Goal: Find specific page/section: Find specific page/section

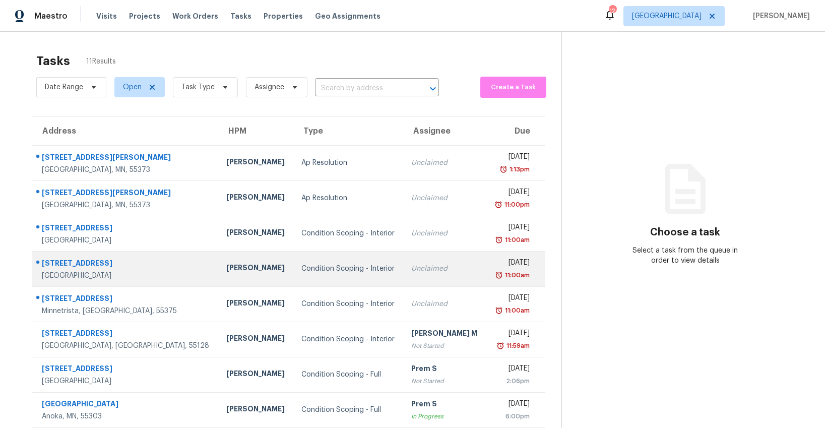
scroll to position [97, 0]
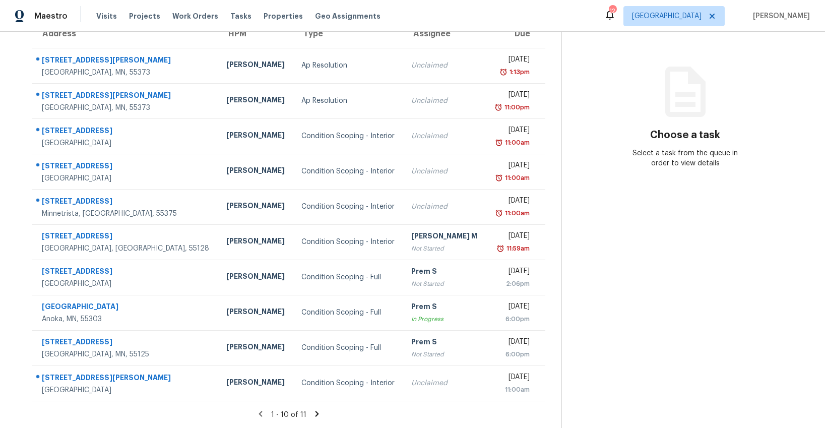
click at [315, 415] on icon at bounding box center [317, 414] width 4 height 6
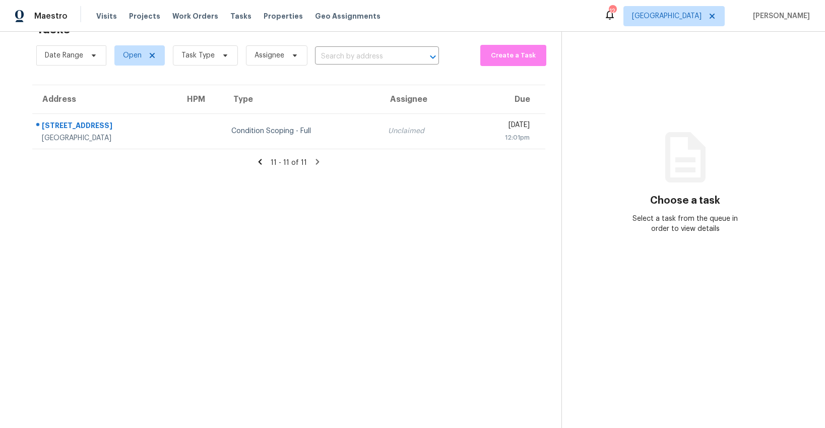
click at [263, 161] on icon at bounding box center [259, 161] width 9 height 9
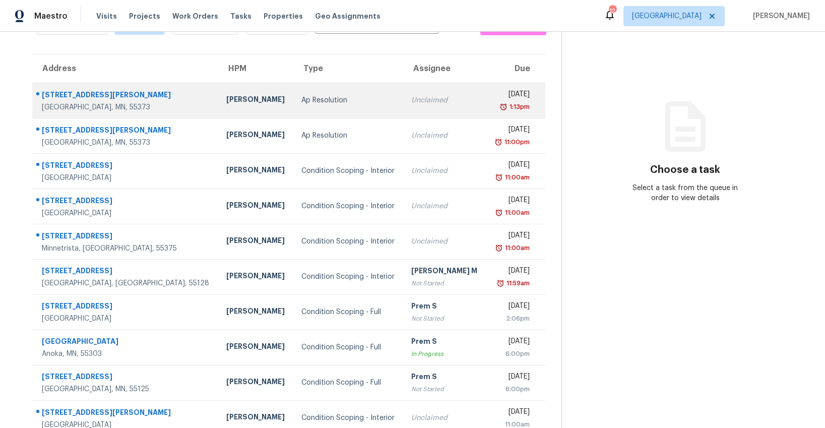
scroll to position [0, 0]
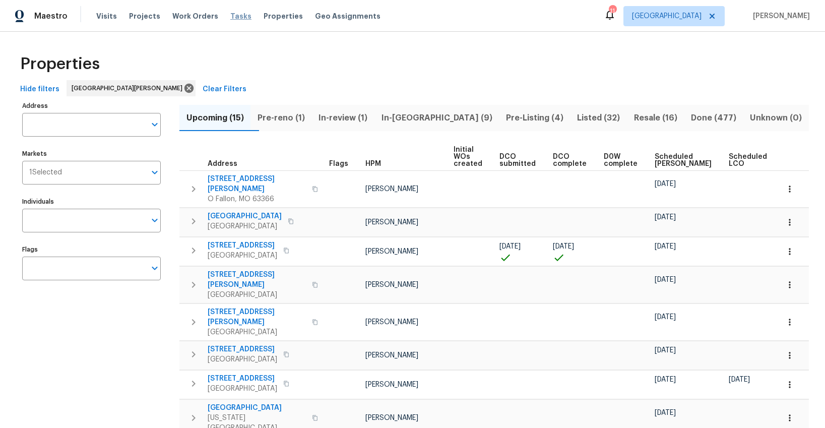
click at [232, 15] on span "Tasks" at bounding box center [240, 16] width 21 height 7
